Goal: Transaction & Acquisition: Subscribe to service/newsletter

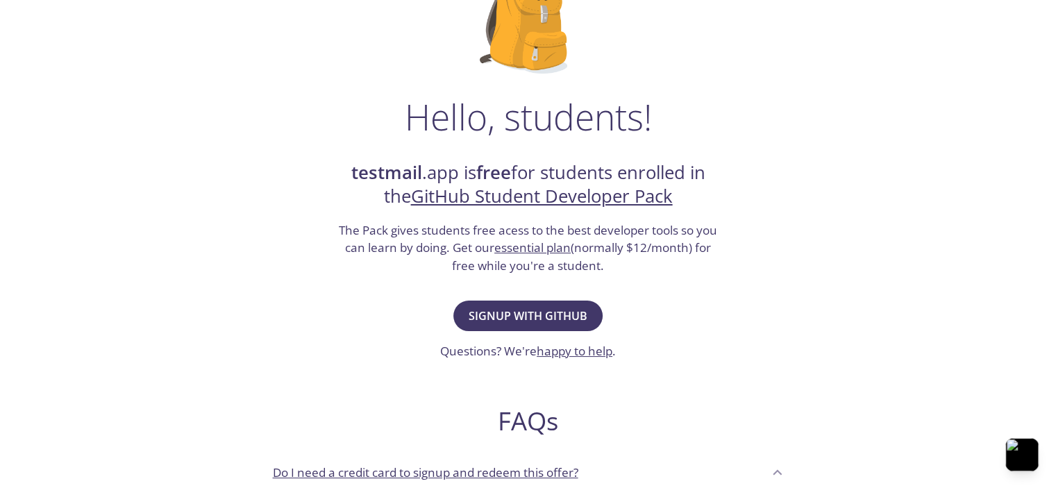
scroll to position [150, 0]
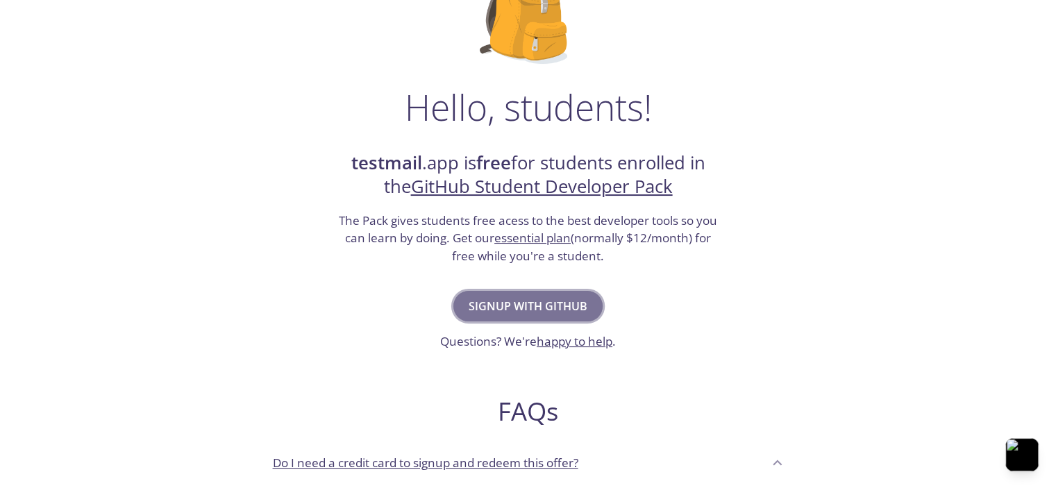
click at [531, 304] on span "Signup with GitHub" at bounding box center [528, 306] width 119 height 19
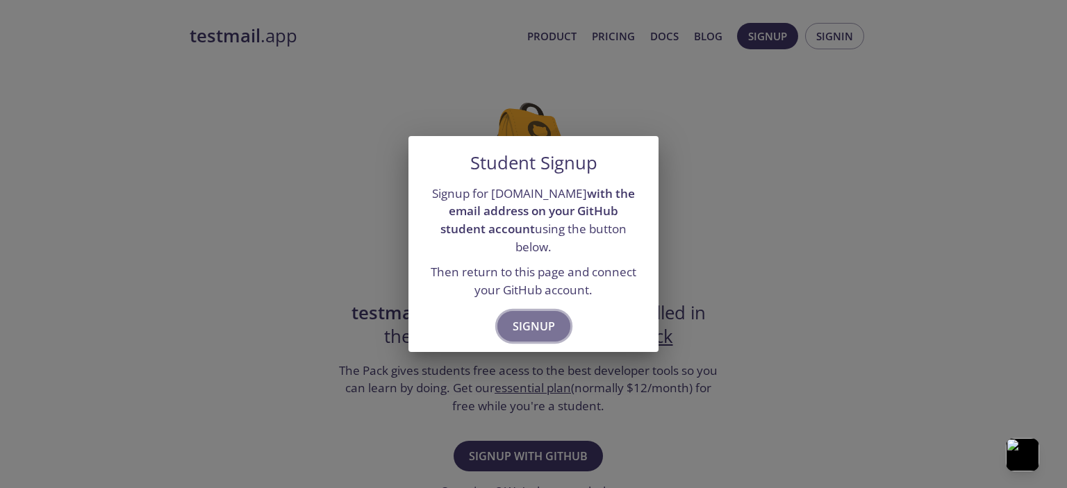
click at [548, 317] on span "Signup" at bounding box center [534, 326] width 42 height 19
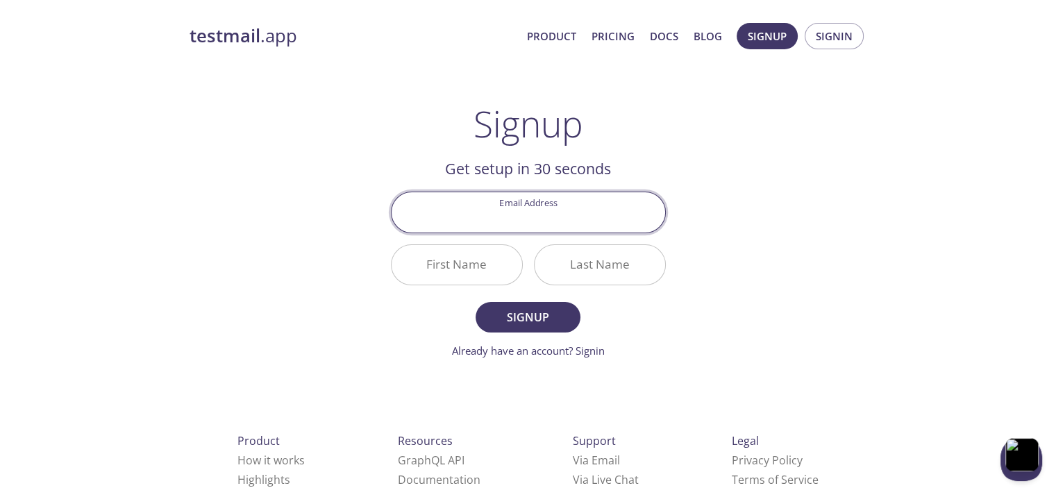
click at [544, 213] on input "Email Address" at bounding box center [529, 212] width 274 height 40
type input "[EMAIL_ADDRESS][DOMAIN_NAME]"
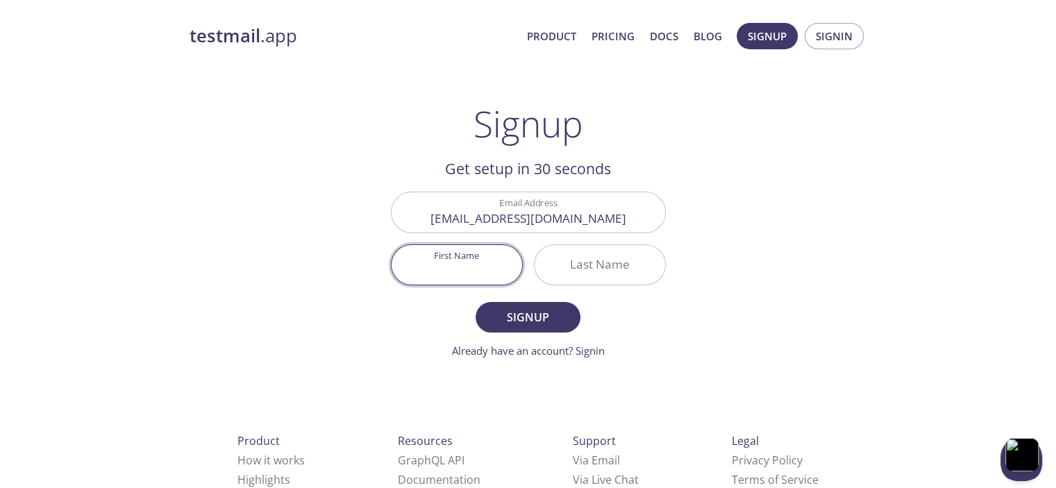
click at [461, 271] on input "First Name" at bounding box center [457, 265] width 131 height 40
click at [466, 269] on input "First Name" at bounding box center [457, 265] width 131 height 40
type input "[PERSON_NAME]"
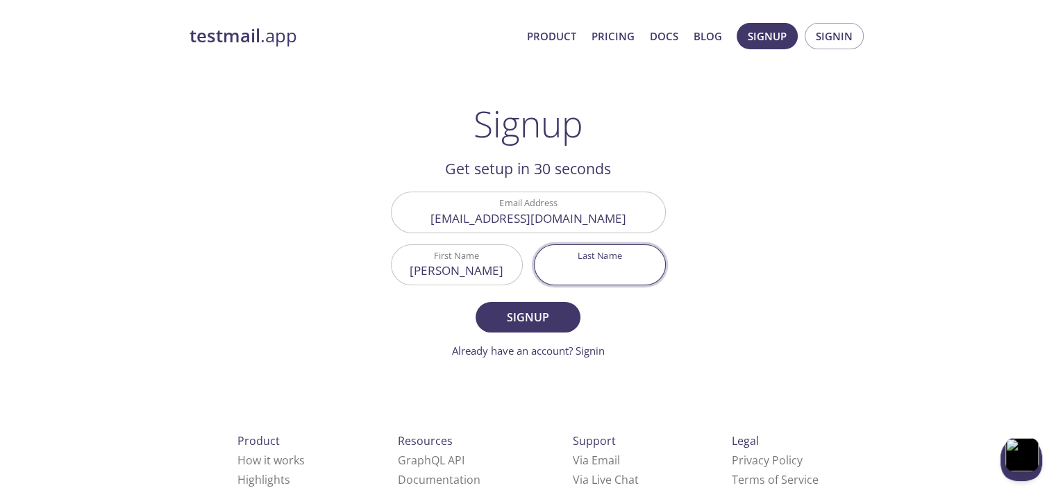
click at [602, 267] on input "Last Name" at bounding box center [600, 265] width 131 height 40
type input "Onyango"
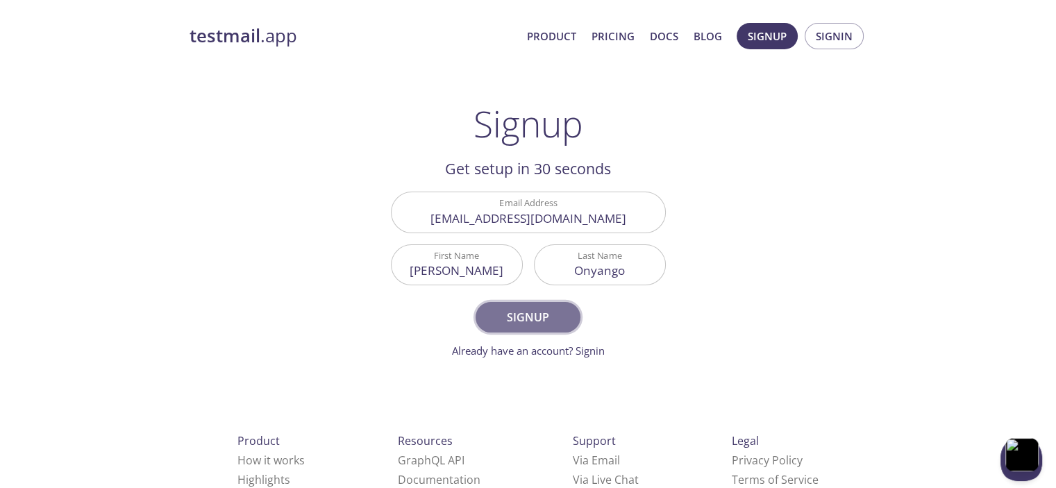
click at [528, 310] on span "Signup" at bounding box center [528, 317] width 74 height 19
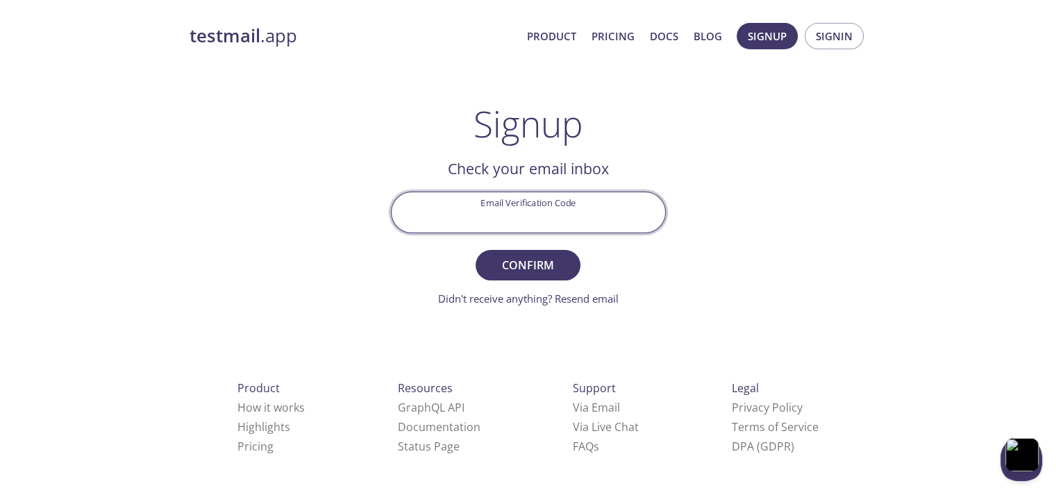
click at [483, 223] on input "Email Verification Code" at bounding box center [529, 212] width 274 height 40
paste input "BUFTWEX"
type input "BUFTWEX"
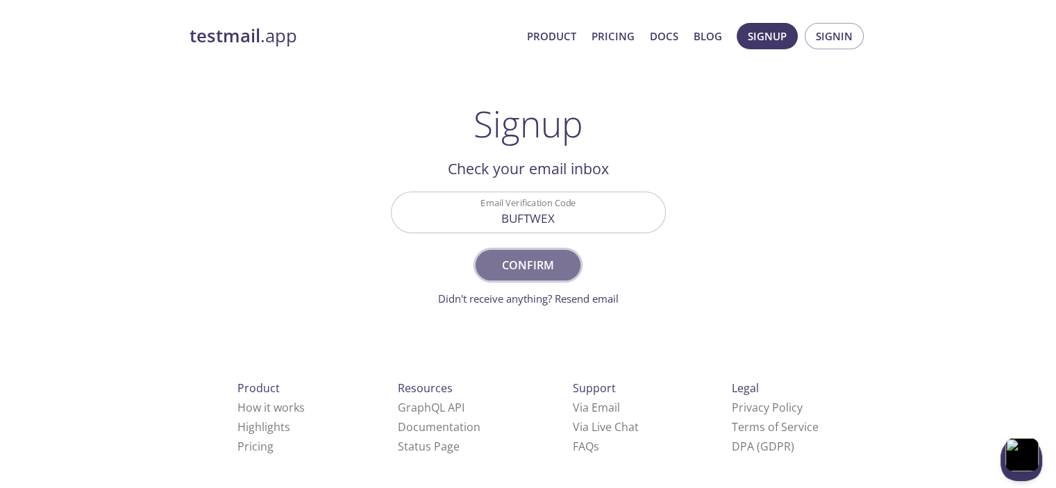
click at [520, 271] on span "Confirm" at bounding box center [528, 265] width 74 height 19
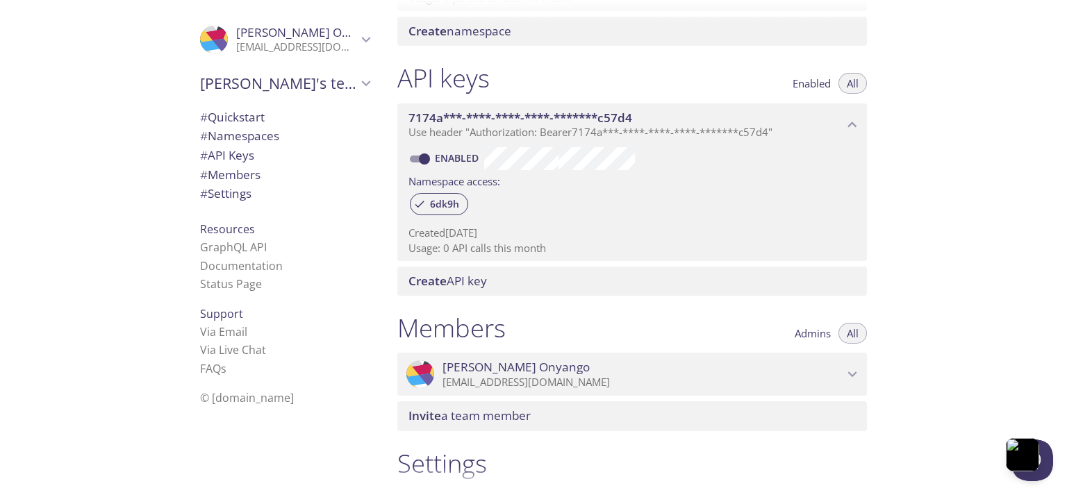
scroll to position [310, 0]
